Goal: Task Accomplishment & Management: Complete application form

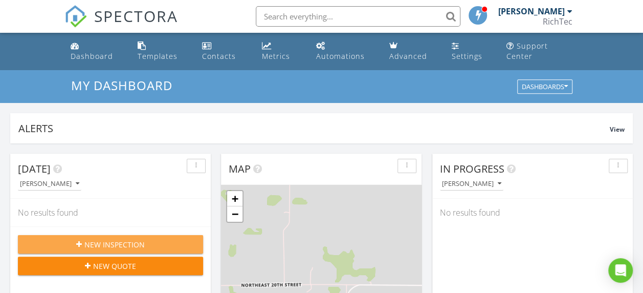
click at [134, 245] on span "New Inspection" at bounding box center [114, 244] width 60 height 11
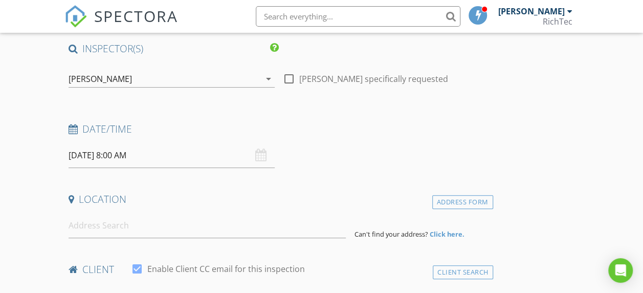
scroll to position [102, 0]
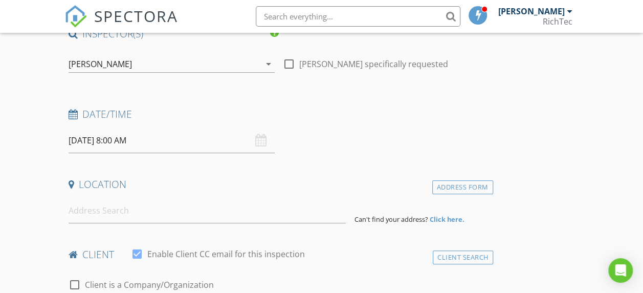
click at [197, 144] on div "08/29/2025 8:00 AM" at bounding box center [172, 140] width 206 height 25
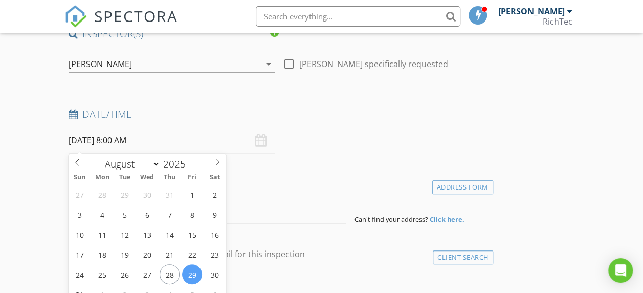
click at [99, 145] on input "08/29/2025 8:00 AM" at bounding box center [172, 140] width 206 height 25
type input "08/30/2025 8:00 AM"
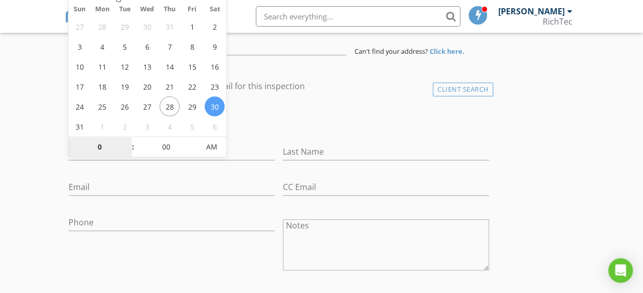
type input "01"
type input "08/30/2025 1:00 PM"
click at [210, 143] on span "PM" at bounding box center [212, 147] width 28 height 20
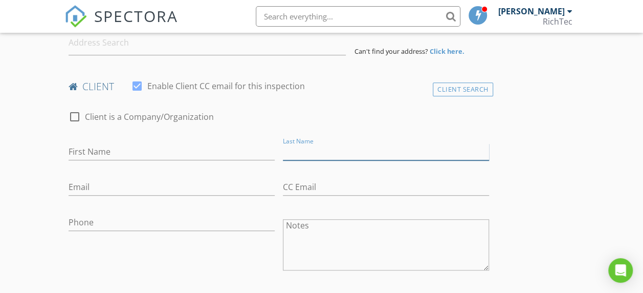
click at [283, 157] on input "Last Name" at bounding box center [386, 151] width 206 height 17
click at [156, 146] on input "First Name" at bounding box center [172, 151] width 206 height 17
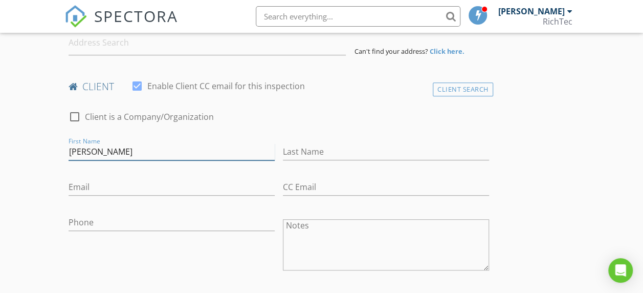
type input "Hugo"
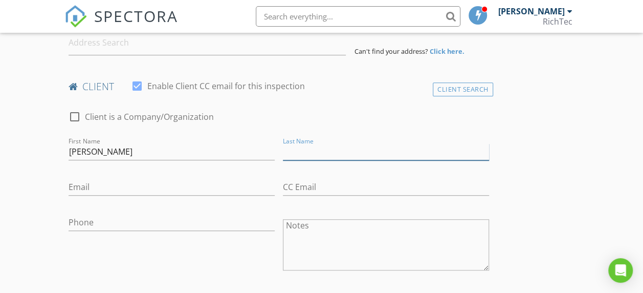
click at [283, 144] on input "Last Name" at bounding box center [386, 151] width 206 height 17
type input "Sanchez"
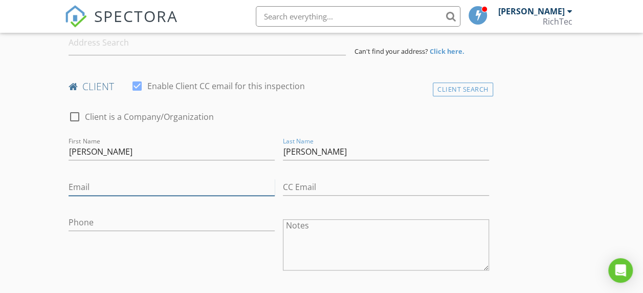
click at [150, 188] on input "Email" at bounding box center [172, 187] width 206 height 17
type input "[EMAIL_ADDRESS][DOMAIN_NAME]"
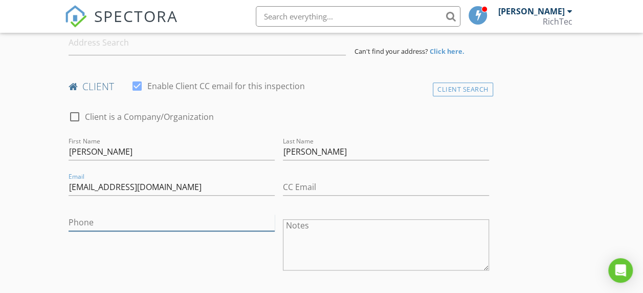
click at [82, 218] on input "Phone" at bounding box center [172, 222] width 206 height 17
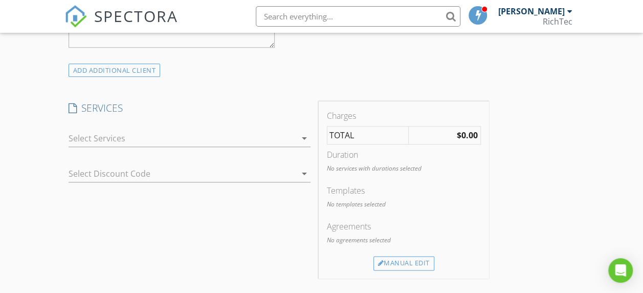
scroll to position [577, 0]
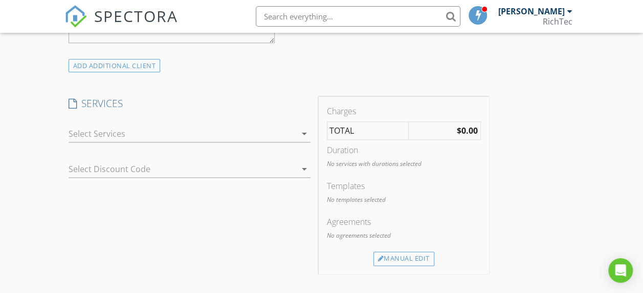
type input "[PHONE_NUMBER]"
click at [298, 134] on icon "arrow_drop_down" at bounding box center [304, 133] width 12 height 12
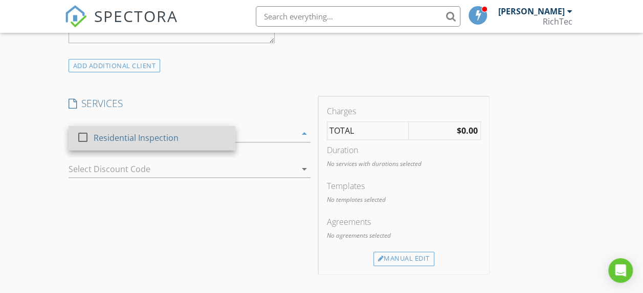
click at [172, 138] on div "Residential Inspection" at bounding box center [135, 138] width 85 height 12
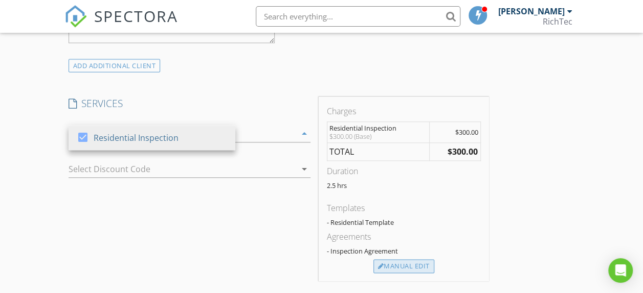
click at [374, 273] on div "Manual Edit" at bounding box center [404, 266] width 61 height 14
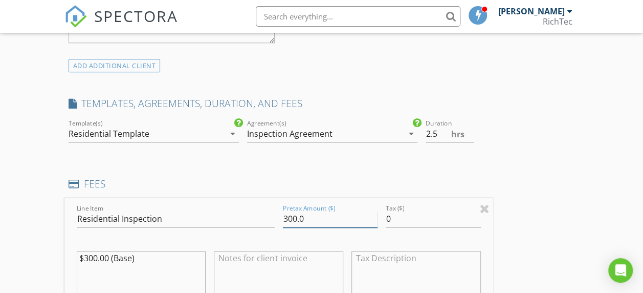
click at [283, 216] on input "300.0" at bounding box center [330, 218] width 95 height 17
click at [283, 217] on input "350.0" at bounding box center [330, 218] width 95 height 17
type input "350.00"
click at [95, 257] on textarea "$300.00 (Base)" at bounding box center [141, 276] width 129 height 51
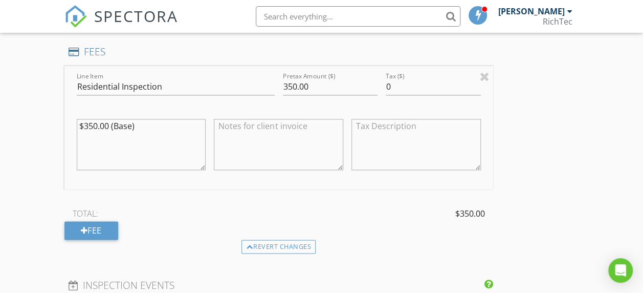
scroll to position [731, 0]
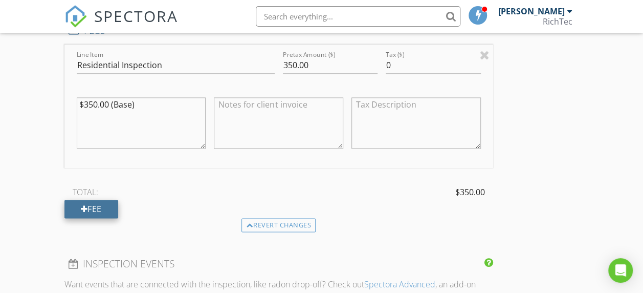
type textarea "$350.00 (Base)"
click at [87, 205] on div "Fee" at bounding box center [91, 209] width 54 height 18
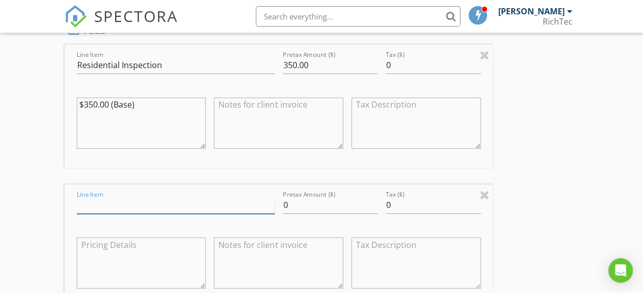
click at [91, 203] on input "Line Item" at bounding box center [176, 205] width 198 height 17
type input "WDI Report"
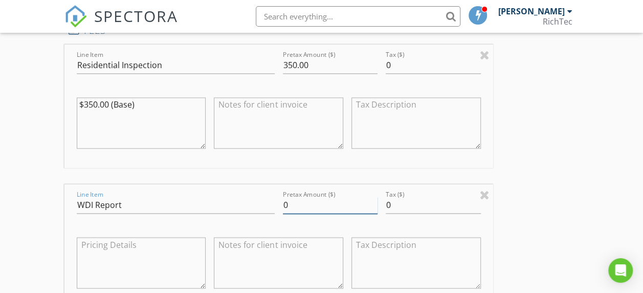
click at [283, 202] on input "0" at bounding box center [330, 205] width 95 height 17
click at [283, 204] on input "50" at bounding box center [330, 205] width 95 height 17
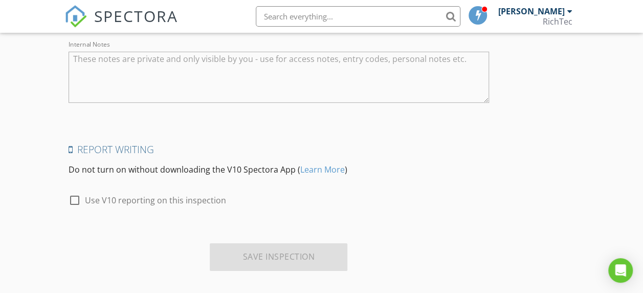
scroll to position [1578, 0]
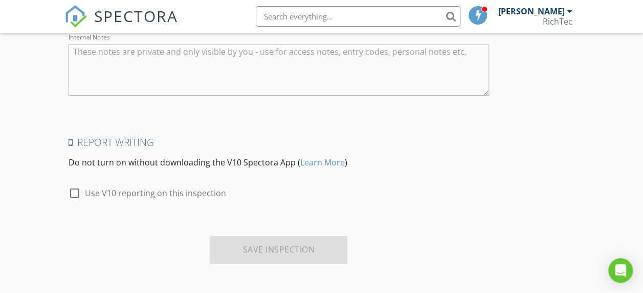
type input "50.00"
click at [73, 190] on div at bounding box center [74, 192] width 17 height 17
checkbox input "true"
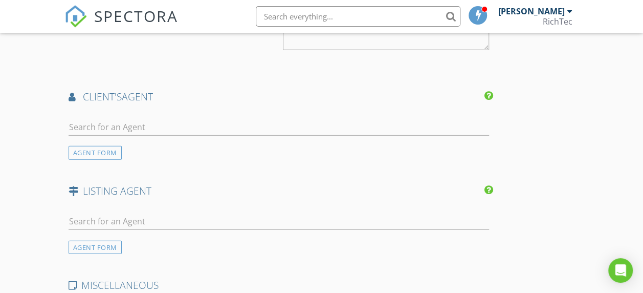
scroll to position [1220, 0]
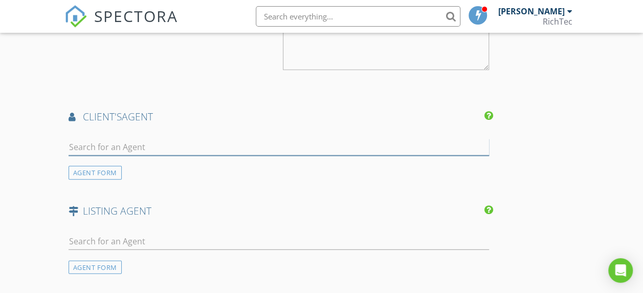
click at [82, 140] on input "text" at bounding box center [279, 147] width 421 height 17
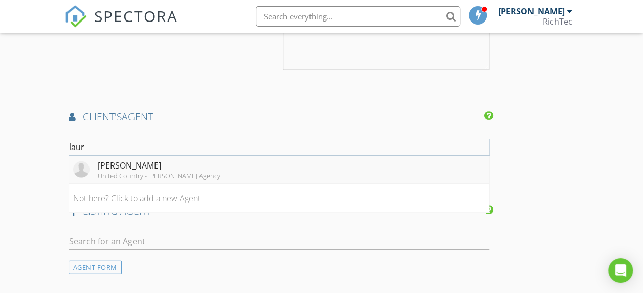
type input "laur"
click at [106, 166] on div "[PERSON_NAME]" at bounding box center [159, 165] width 123 height 12
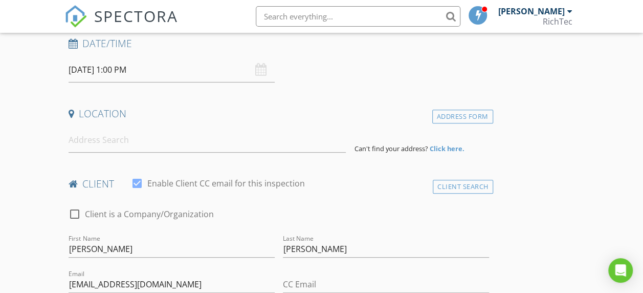
scroll to position [122, 0]
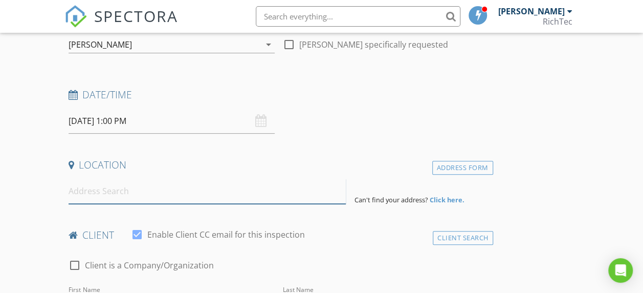
click at [137, 189] on input at bounding box center [208, 191] width 278 height 25
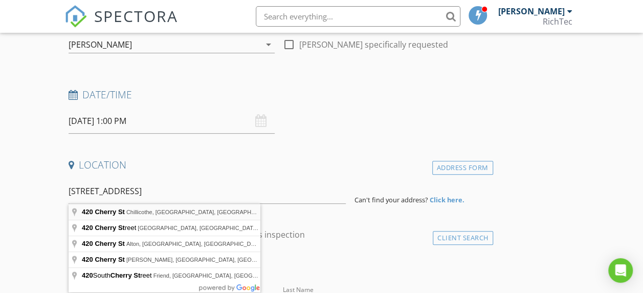
type input "420 Cherry St, Chillicothe, MO, USA"
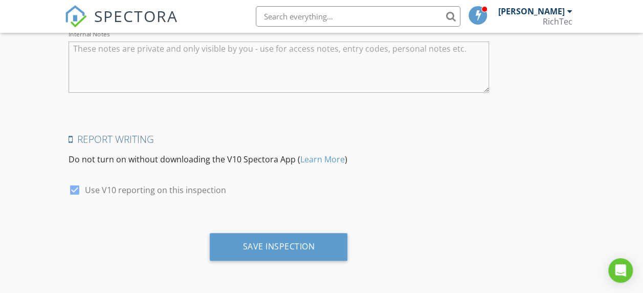
scroll to position [2029, 0]
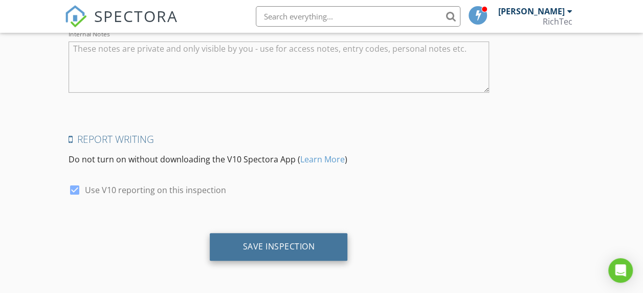
click at [243, 251] on div "Save Inspection" at bounding box center [279, 246] width 72 height 10
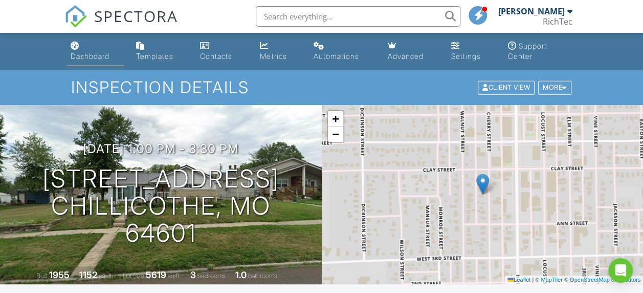
click at [89, 62] on link "Dashboard" at bounding box center [95, 51] width 57 height 29
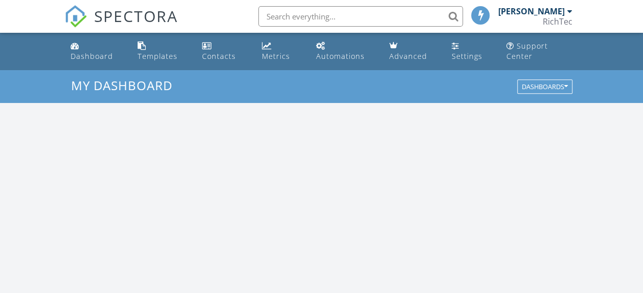
scroll to position [947, 659]
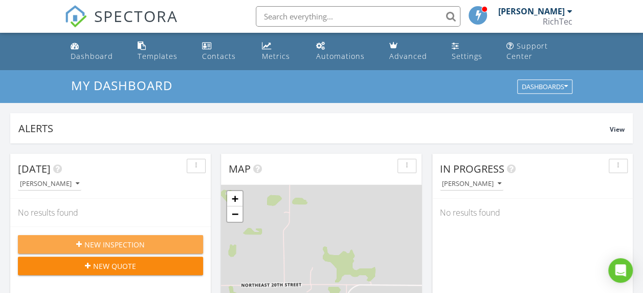
click at [80, 245] on icon "button" at bounding box center [79, 244] width 6 height 7
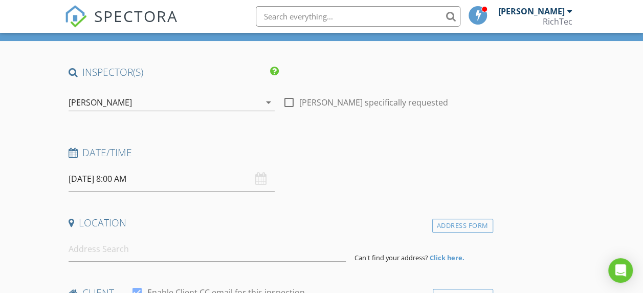
scroll to position [102, 0]
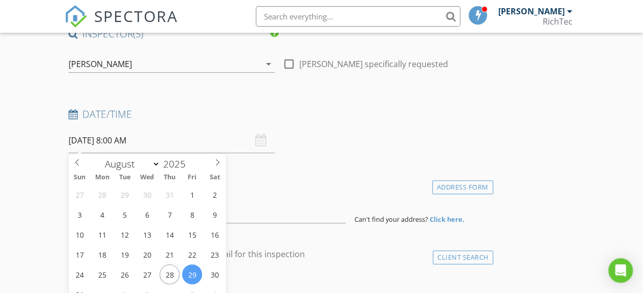
click at [114, 141] on input "08/29/2025 8:00 AM" at bounding box center [172, 140] width 206 height 25
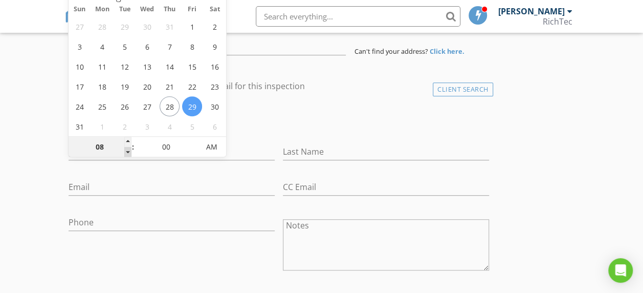
type input "07"
type input "08/29/2025 7:00 AM"
click at [127, 154] on span at bounding box center [127, 152] width 7 height 10
type input "06"
type input "08/29/2025 6:00 AM"
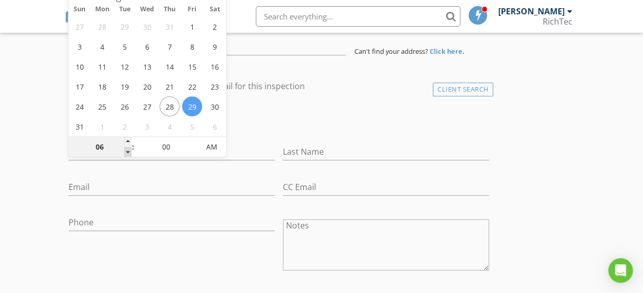
click at [127, 154] on span at bounding box center [127, 152] width 7 height 10
type input "05"
type input "08/29/2025 5:00 AM"
click at [127, 154] on span at bounding box center [127, 152] width 7 height 10
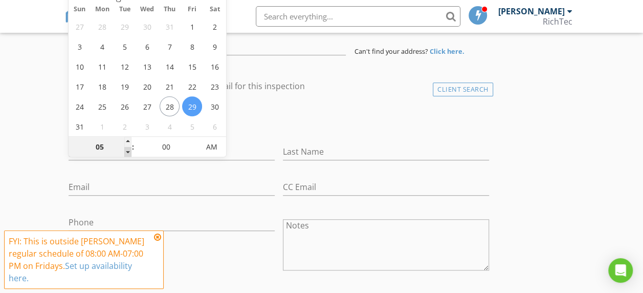
type input "04"
type input "08/29/2025 4:00 AM"
click at [127, 154] on span at bounding box center [127, 152] width 7 height 10
type input "05"
type input "08/29/2025 4:05 AM"
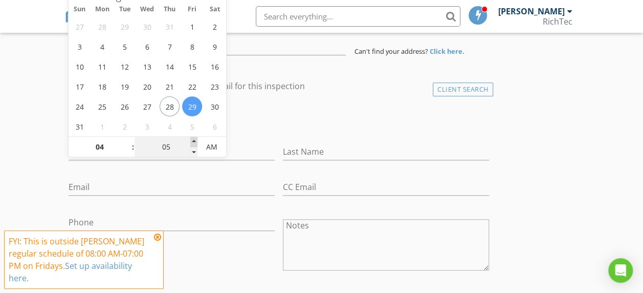
click at [194, 140] on span at bounding box center [193, 142] width 7 height 10
type input "10"
type input "08/29/2025 4:10 AM"
click at [194, 140] on span at bounding box center [193, 142] width 7 height 10
type input "15"
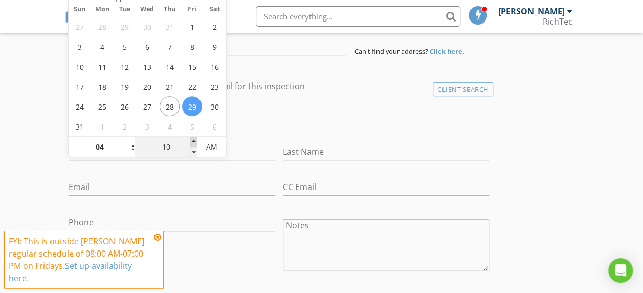
type input "08/29/2025 4:15 AM"
click at [194, 140] on span at bounding box center [193, 142] width 7 height 10
type input "20"
type input "08/29/2025 4:20 AM"
click at [194, 140] on span at bounding box center [193, 142] width 7 height 10
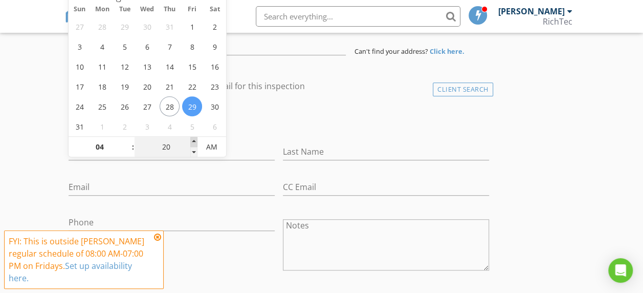
type input "25"
type input "08/29/2025 4:25 AM"
click at [194, 140] on span at bounding box center [193, 142] width 7 height 10
type input "30"
click at [194, 140] on span at bounding box center [193, 142] width 7 height 10
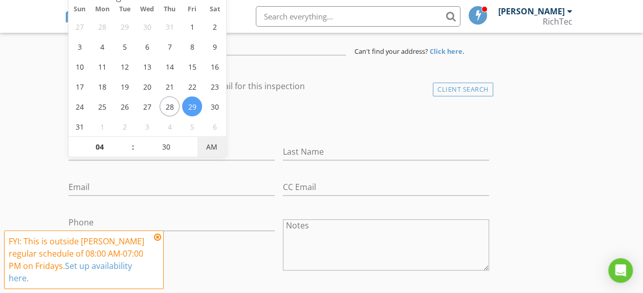
type input "08/29/2025 4:30 PM"
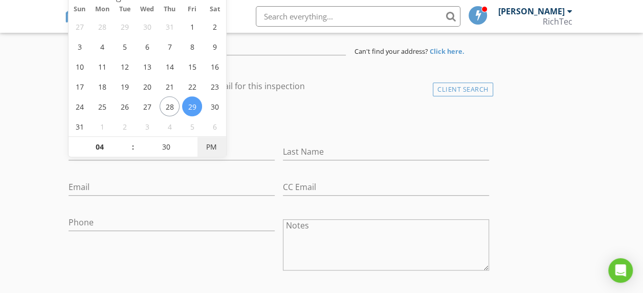
click at [207, 150] on span "PM" at bounding box center [212, 147] width 28 height 20
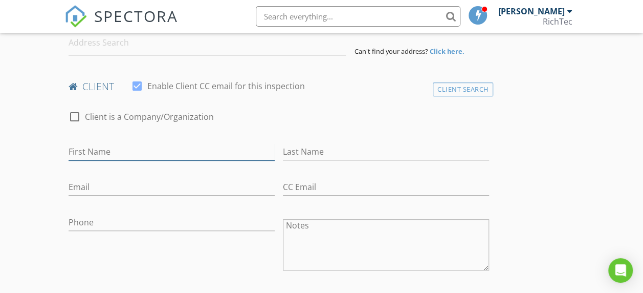
click at [78, 147] on input "First Name" at bounding box center [172, 151] width 206 height 17
type input "Erika"
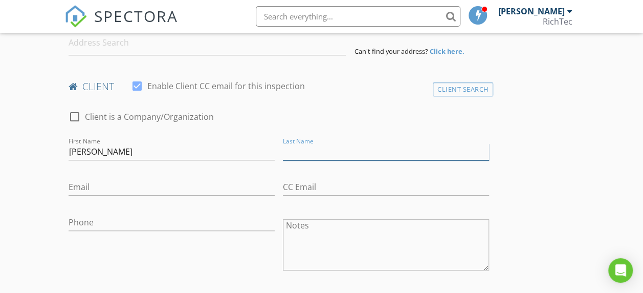
click at [283, 150] on input "Last Name" at bounding box center [386, 151] width 206 height 17
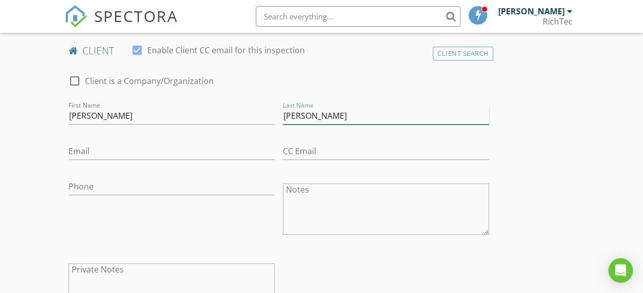
scroll to position [321, 0]
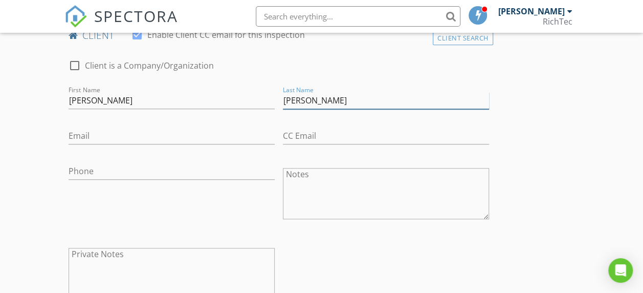
type input "Gutierrez"
click at [141, 133] on input "Email" at bounding box center [172, 135] width 206 height 17
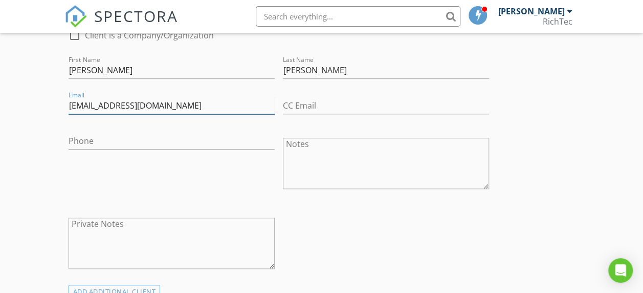
scroll to position [373, 0]
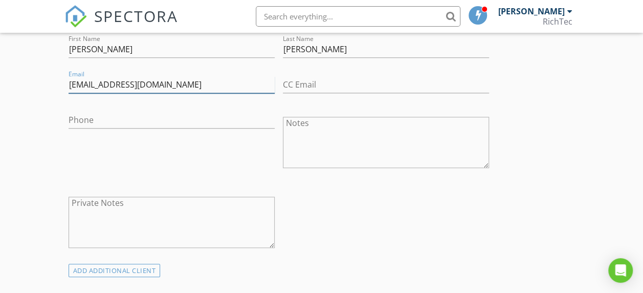
type input "erikakg2022@gmail.com"
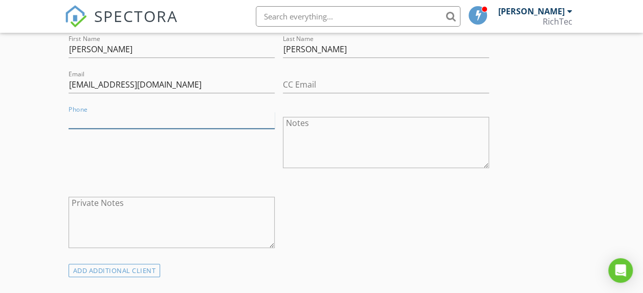
click at [99, 116] on input "Phone" at bounding box center [172, 120] width 206 height 17
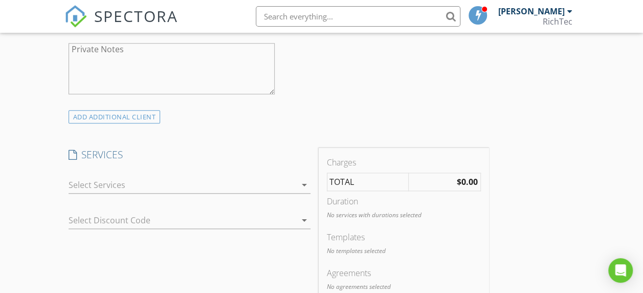
scroll to position [577, 0]
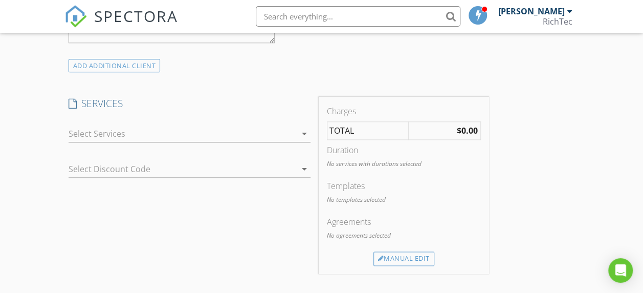
type input "660-292-2265"
click at [298, 134] on icon "arrow_drop_down" at bounding box center [304, 133] width 12 height 12
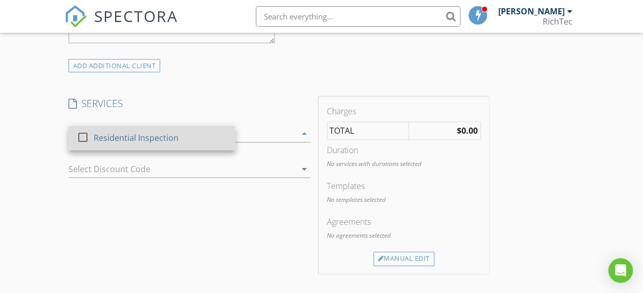
click at [200, 145] on div "Residential Inspection" at bounding box center [160, 137] width 134 height 20
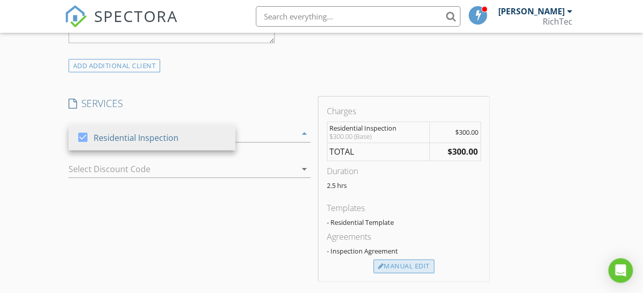
click at [374, 273] on div "Manual Edit" at bounding box center [404, 266] width 61 height 14
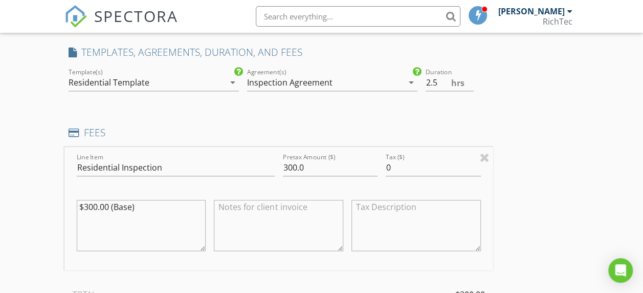
scroll to position [680, 0]
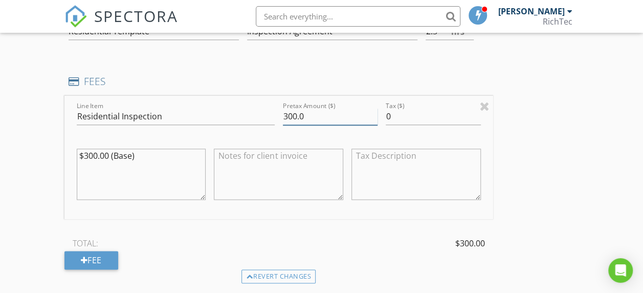
click at [283, 118] on input "300.0" at bounding box center [330, 116] width 95 height 17
type input "350.0"
click at [93, 156] on textarea "$300.00 (Base)" at bounding box center [141, 173] width 129 height 51
type textarea "$350.00 (Base)"
click at [88, 258] on div "Fee" at bounding box center [91, 260] width 54 height 18
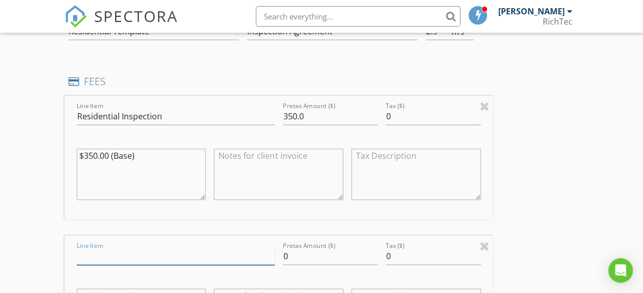
click at [102, 258] on input "Line Item" at bounding box center [176, 256] width 198 height 17
type input "WDI Report"
type input "laur"
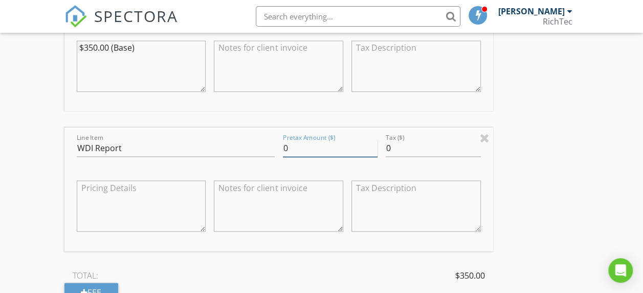
click at [283, 147] on input "0" at bounding box center [330, 148] width 95 height 17
click at [283, 145] on input "50.00" at bounding box center [330, 148] width 95 height 17
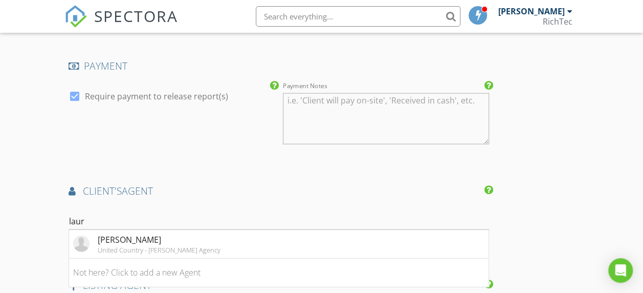
scroll to position [1197, 0]
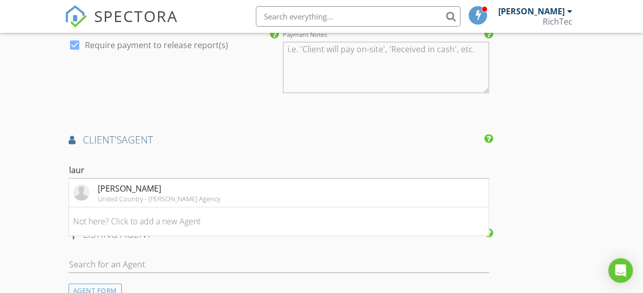
type input "50.00"
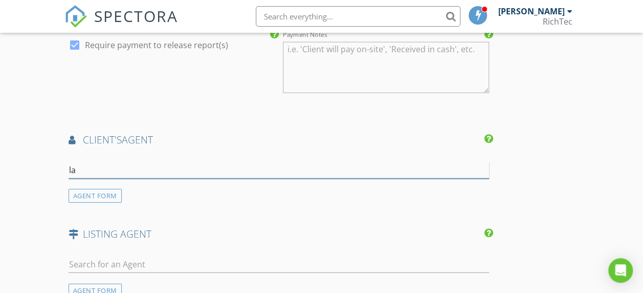
type input "l"
type input "Kelli Jacobs"
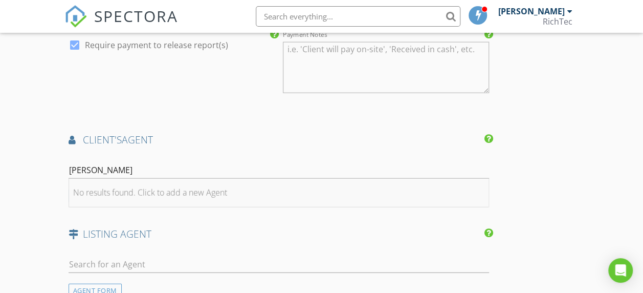
click at [105, 191] on div "No results found. Click to add a new Agent" at bounding box center [150, 192] width 154 height 12
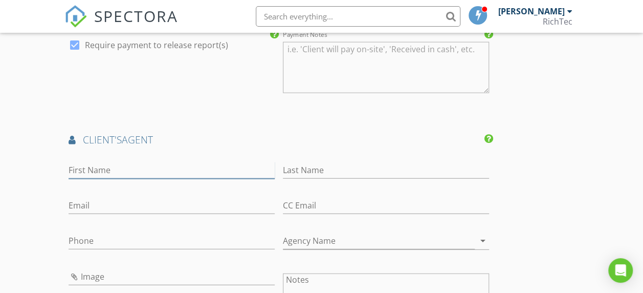
click at [113, 167] on input "First Name" at bounding box center [172, 170] width 206 height 17
type input "Kelli"
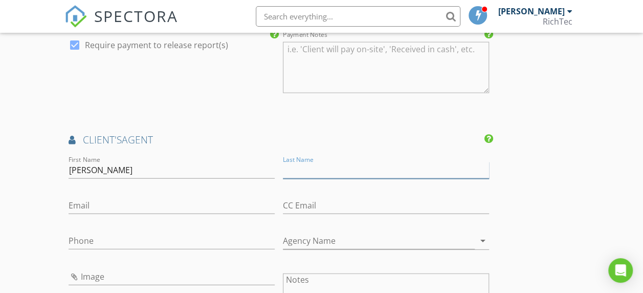
click at [283, 164] on input "Last Name" at bounding box center [386, 170] width 206 height 17
type input "Jacobs"
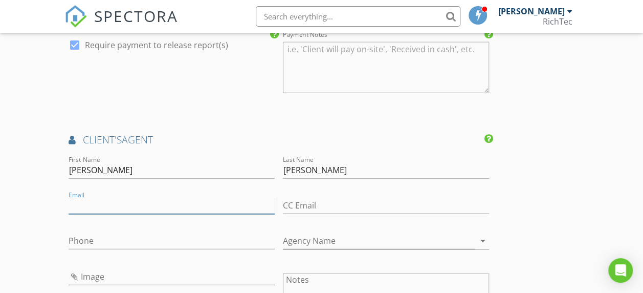
click at [113, 199] on input "Email" at bounding box center [172, 205] width 206 height 17
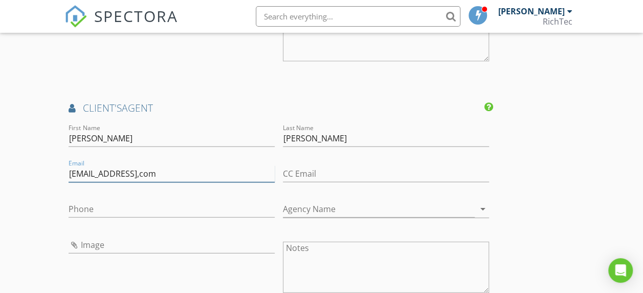
scroll to position [1248, 0]
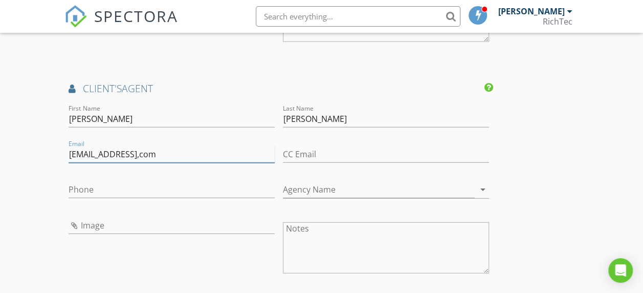
type input "kellijoh@yahoo,com"
click at [283, 186] on input "Agency Name" at bounding box center [379, 189] width 192 height 17
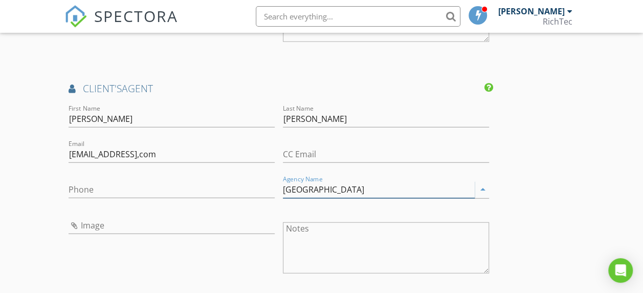
click at [283, 187] on input "North MO" at bounding box center [379, 189] width 192 height 17
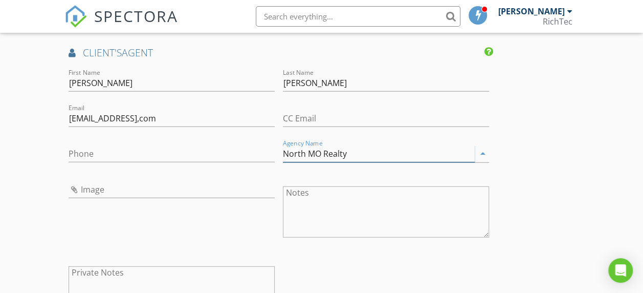
scroll to position [1299, 0]
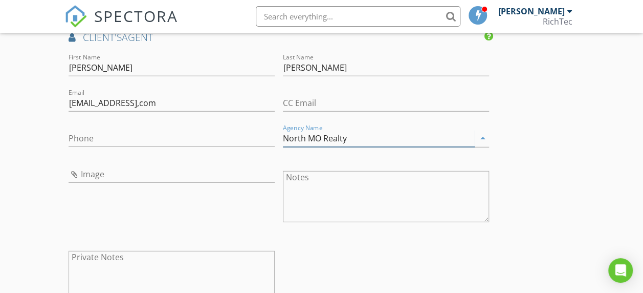
type input "North MO Realty"
click at [72, 135] on input "Phone" at bounding box center [172, 138] width 206 height 17
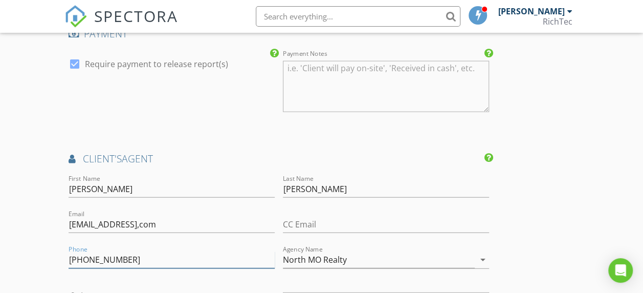
scroll to position [1197, 0]
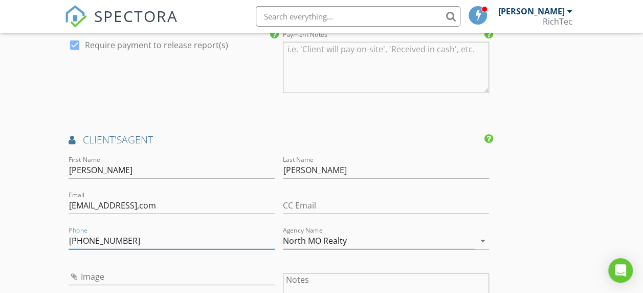
type input "660-342-6490"
click at [132, 170] on input "Kelli" at bounding box center [172, 170] width 206 height 17
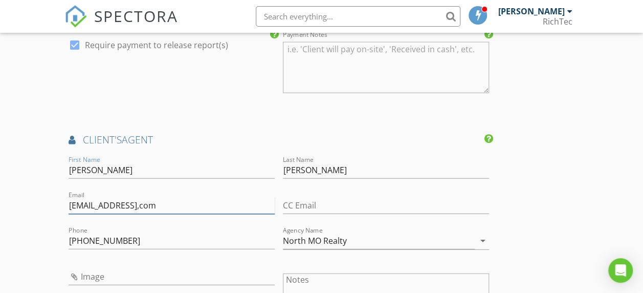
click at [162, 203] on input "kellijoh@yahoo,com" at bounding box center [172, 205] width 206 height 17
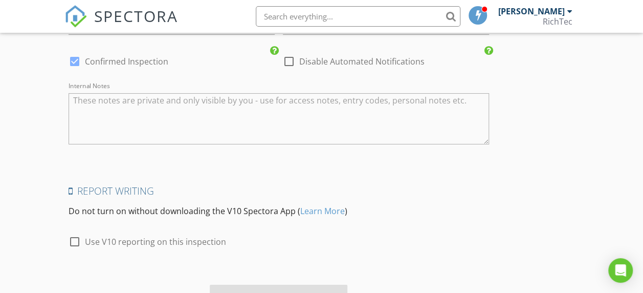
scroll to position [1809, 0]
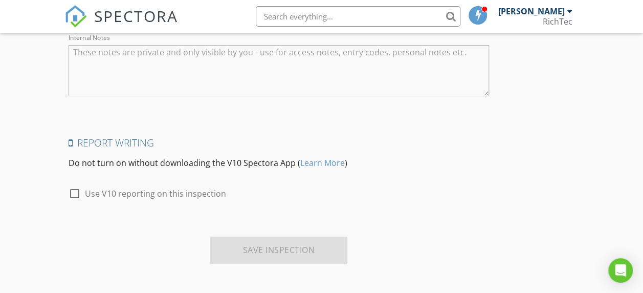
click at [73, 193] on div at bounding box center [74, 193] width 17 height 17
checkbox input "true"
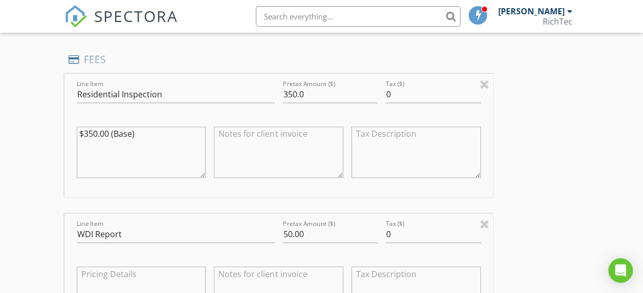
scroll to position [734, 0]
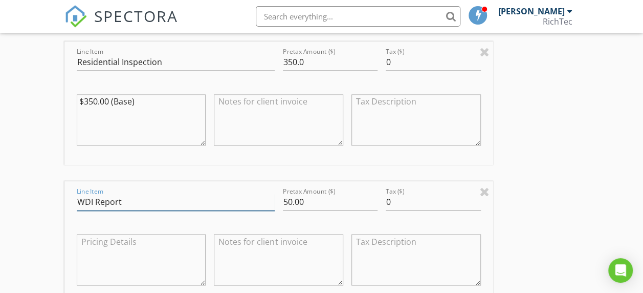
click at [178, 199] on input "WDI Report" at bounding box center [176, 201] width 198 height 17
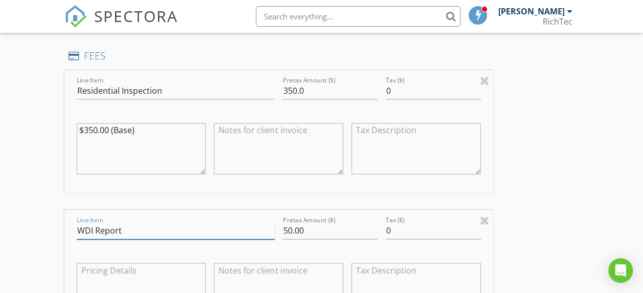
scroll to position [683, 0]
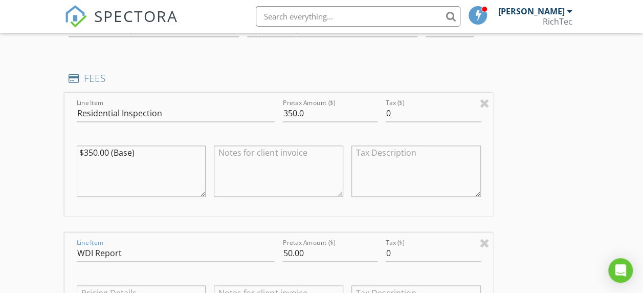
click at [142, 185] on textarea "$350.00 (Base)" at bounding box center [141, 170] width 129 height 51
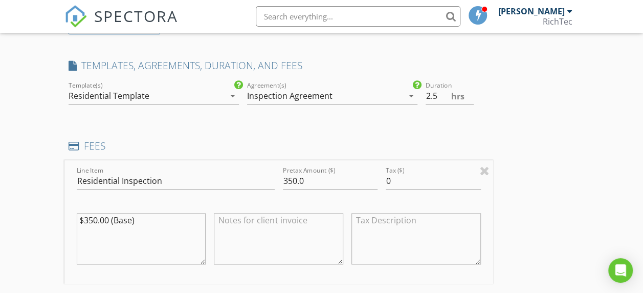
scroll to position [580, 0]
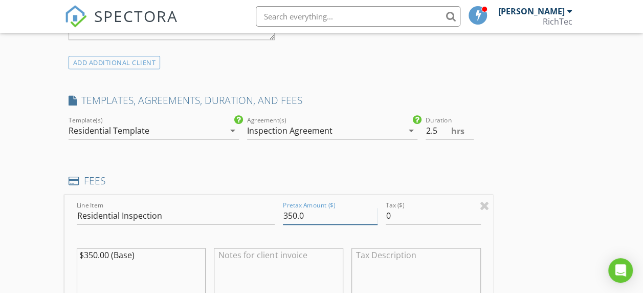
click at [283, 218] on input "350.0" at bounding box center [330, 215] width 95 height 17
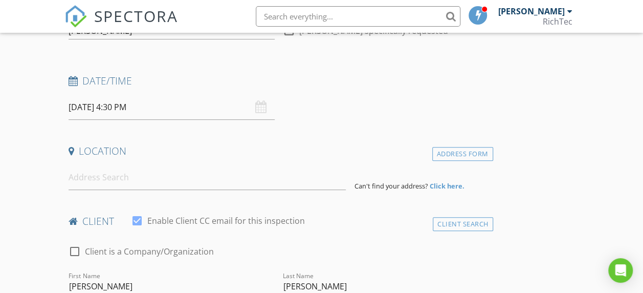
scroll to position [120, 0]
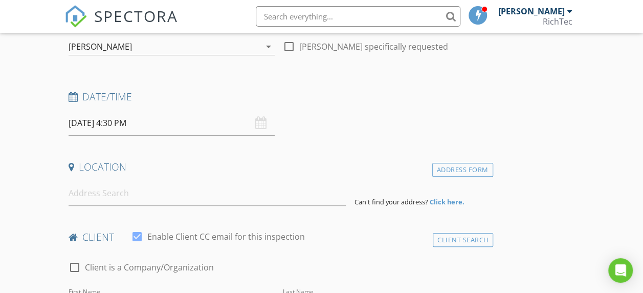
type input "350.01"
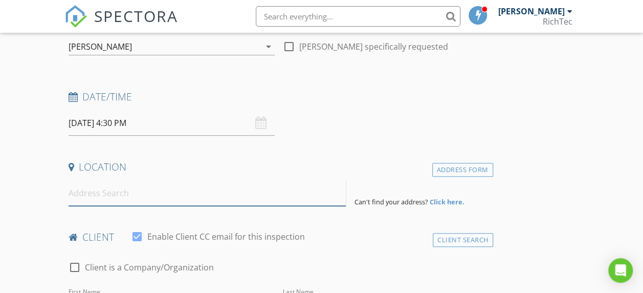
click at [113, 199] on input at bounding box center [208, 193] width 278 height 25
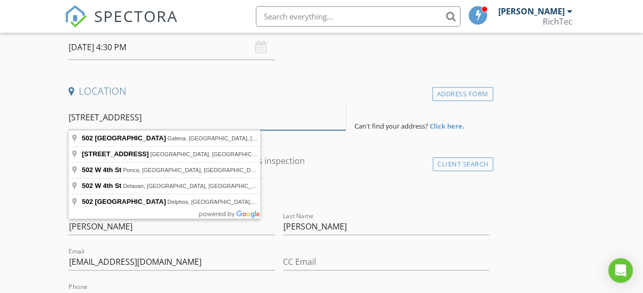
scroll to position [222, 0]
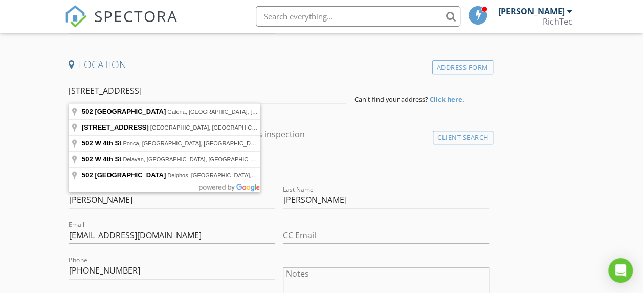
click at [359, 161] on div "check_box_outline_blank Client is a Company/Organization" at bounding box center [279, 170] width 421 height 27
click at [119, 91] on input "502 W 4th St" at bounding box center [208, 90] width 278 height 25
type input "502 W 4th St, Milan, MO, USA"
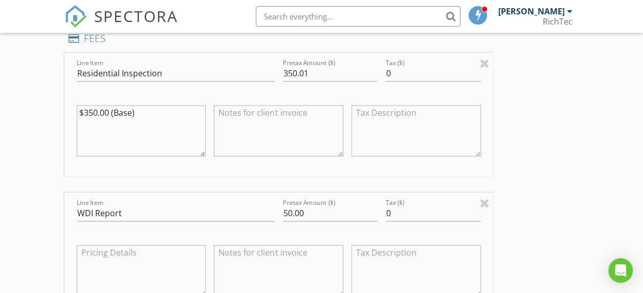
scroll to position [921, 0]
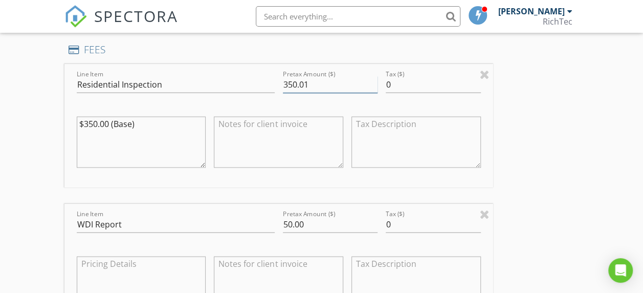
click at [283, 93] on input "350.01" at bounding box center [330, 84] width 95 height 17
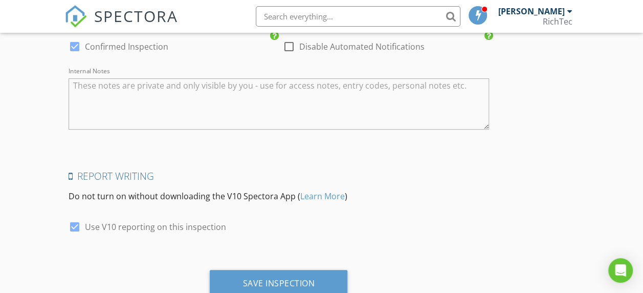
scroll to position [2027, 0]
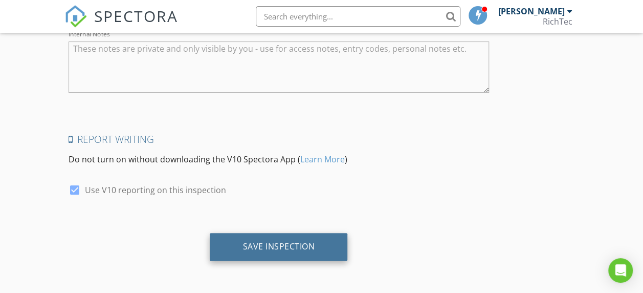
type input "350.00"
click at [243, 245] on div "Save Inspection" at bounding box center [279, 246] width 72 height 10
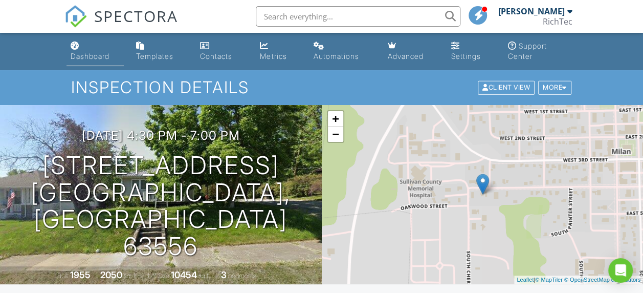
click at [69, 53] on link "Dashboard" at bounding box center [95, 51] width 57 height 29
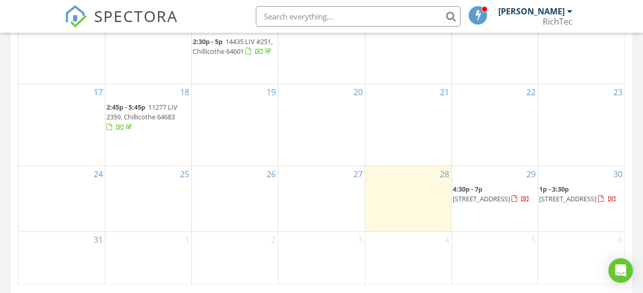
scroll to position [716, 0]
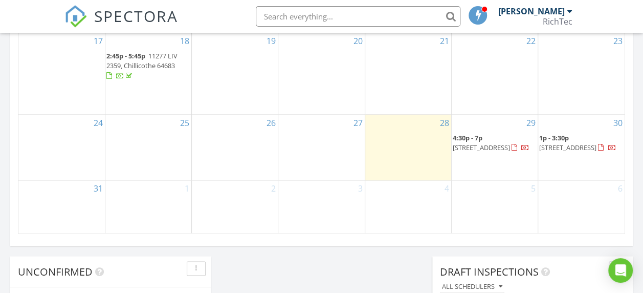
click at [558, 145] on span "[STREET_ADDRESS]" at bounding box center [567, 147] width 57 height 9
